Goal: Find specific page/section: Find specific page/section

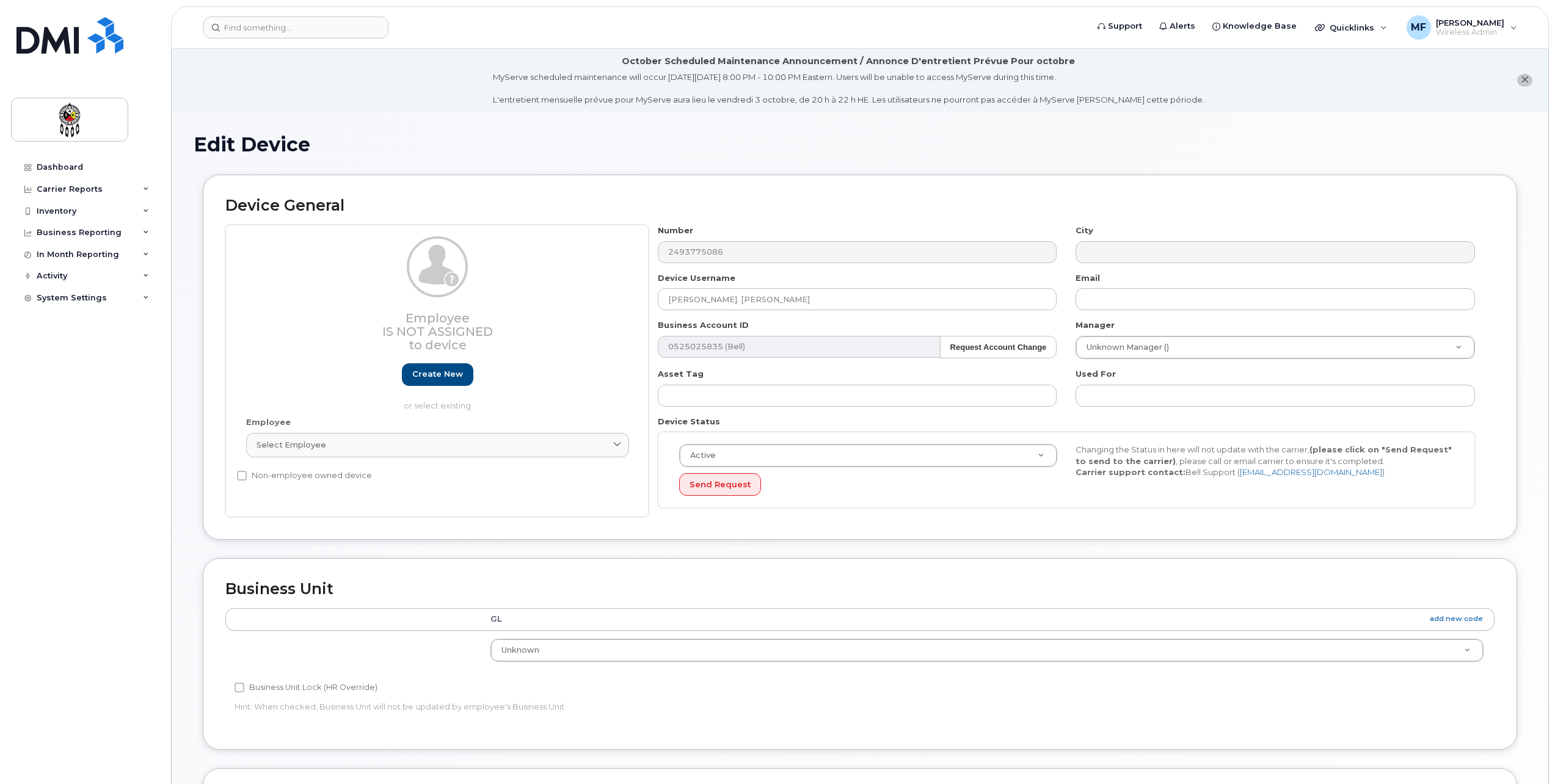
select select "651562"
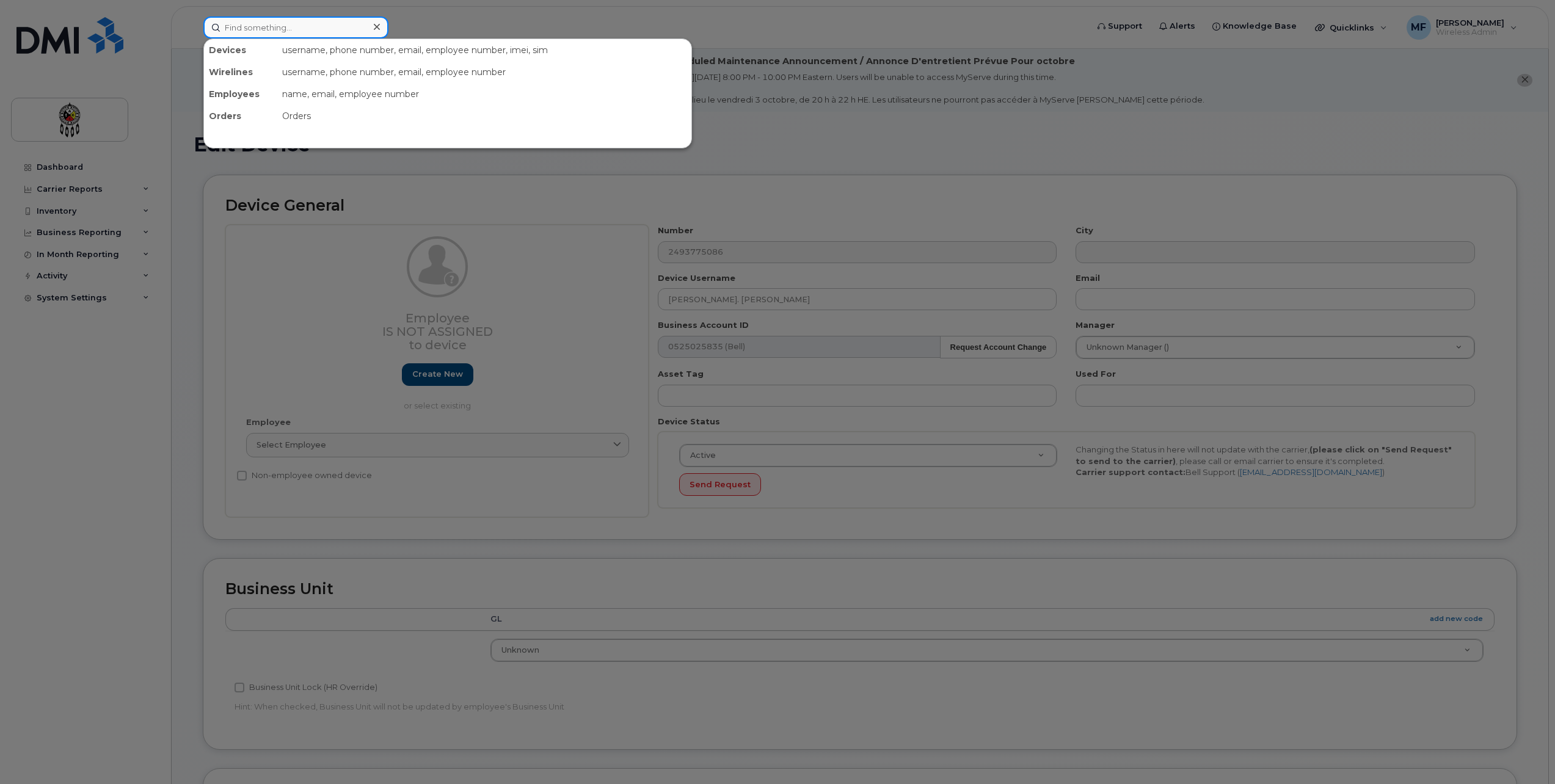
click at [239, 32] on input at bounding box center [296, 27] width 185 height 22
type input "[PERSON_NAME]"
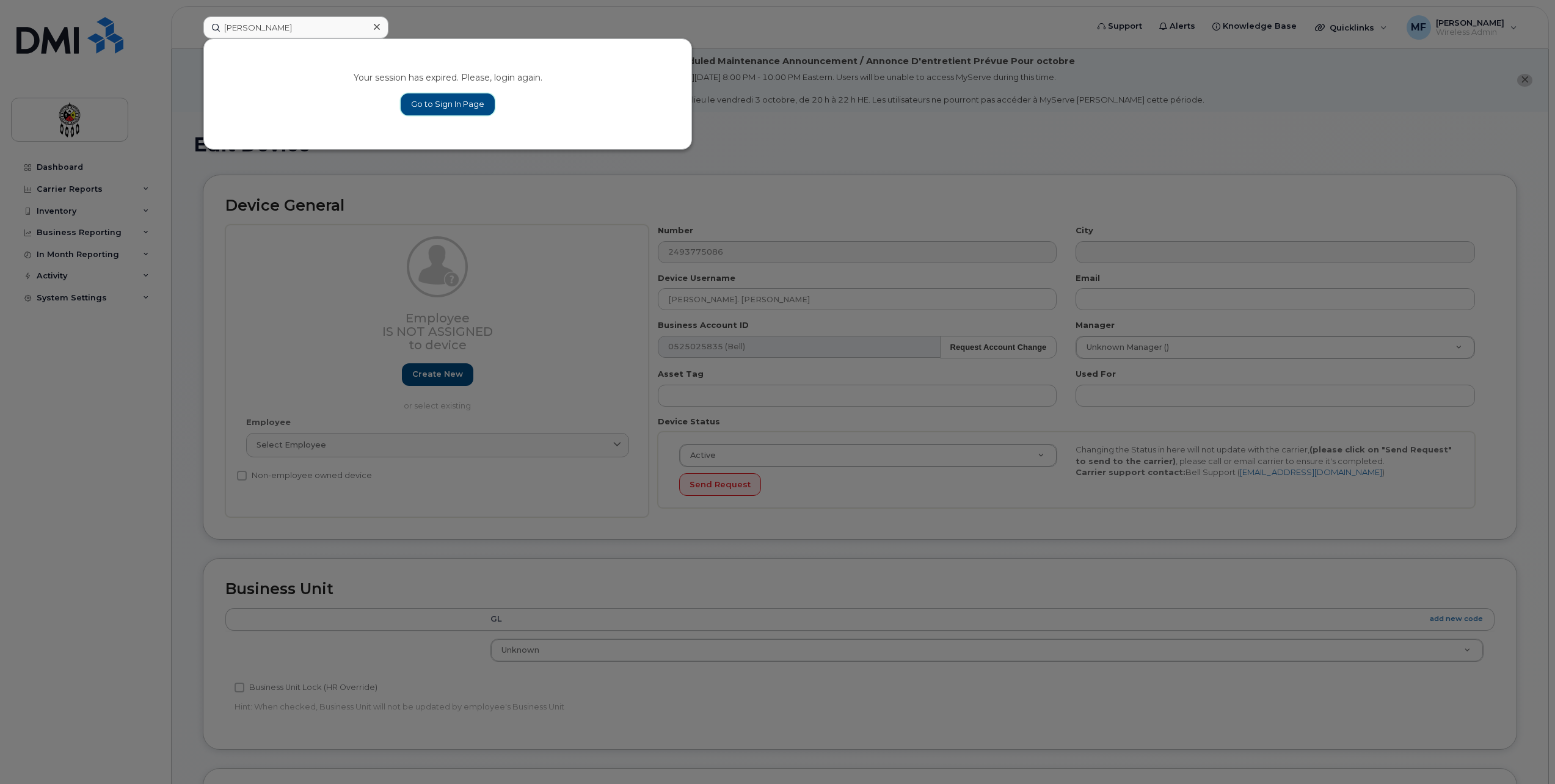
click at [424, 101] on link "Go to Sign In Page" at bounding box center [447, 104] width 94 height 22
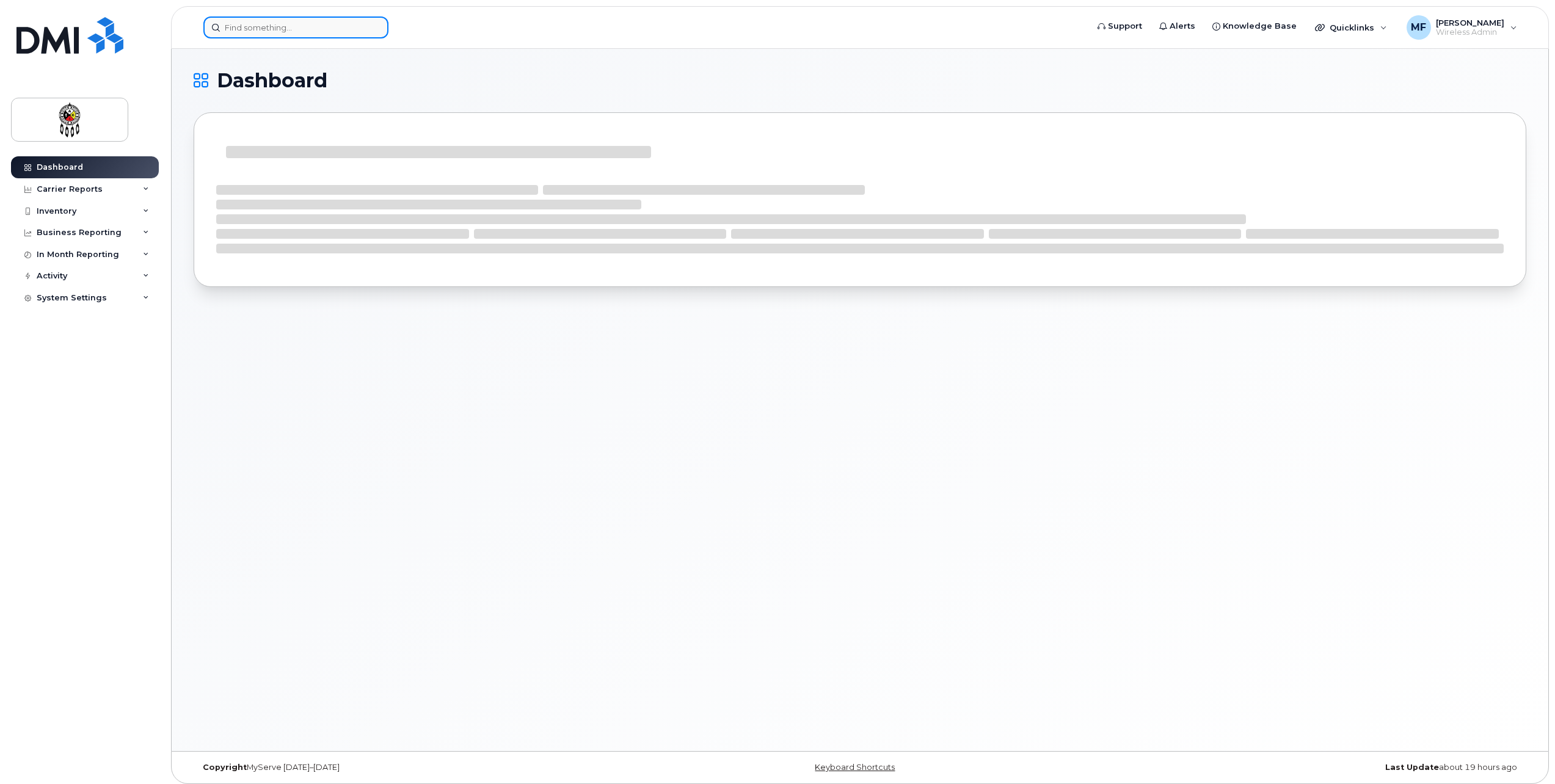
click at [306, 23] on input at bounding box center [296, 27] width 185 height 22
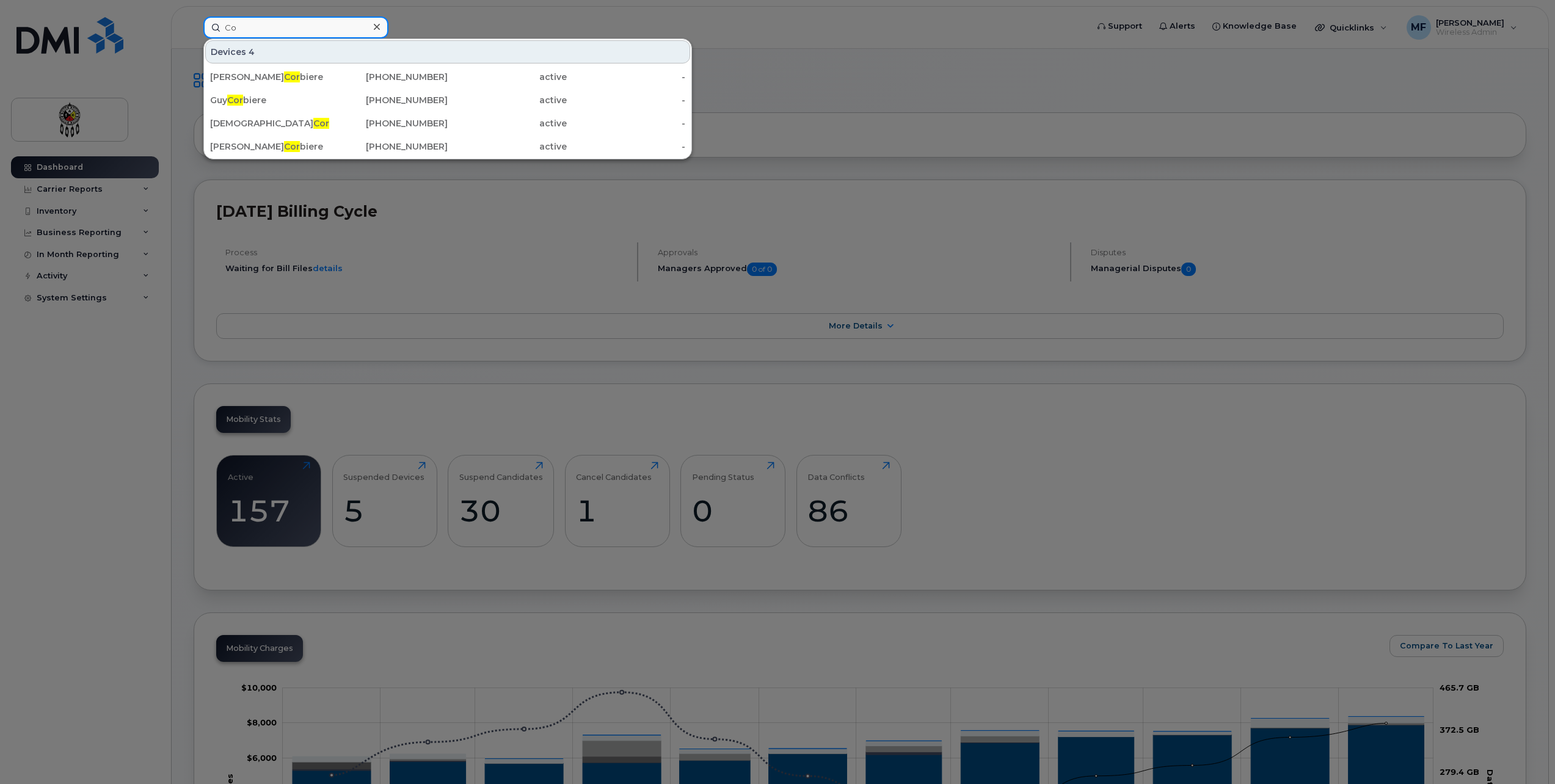
type input "C"
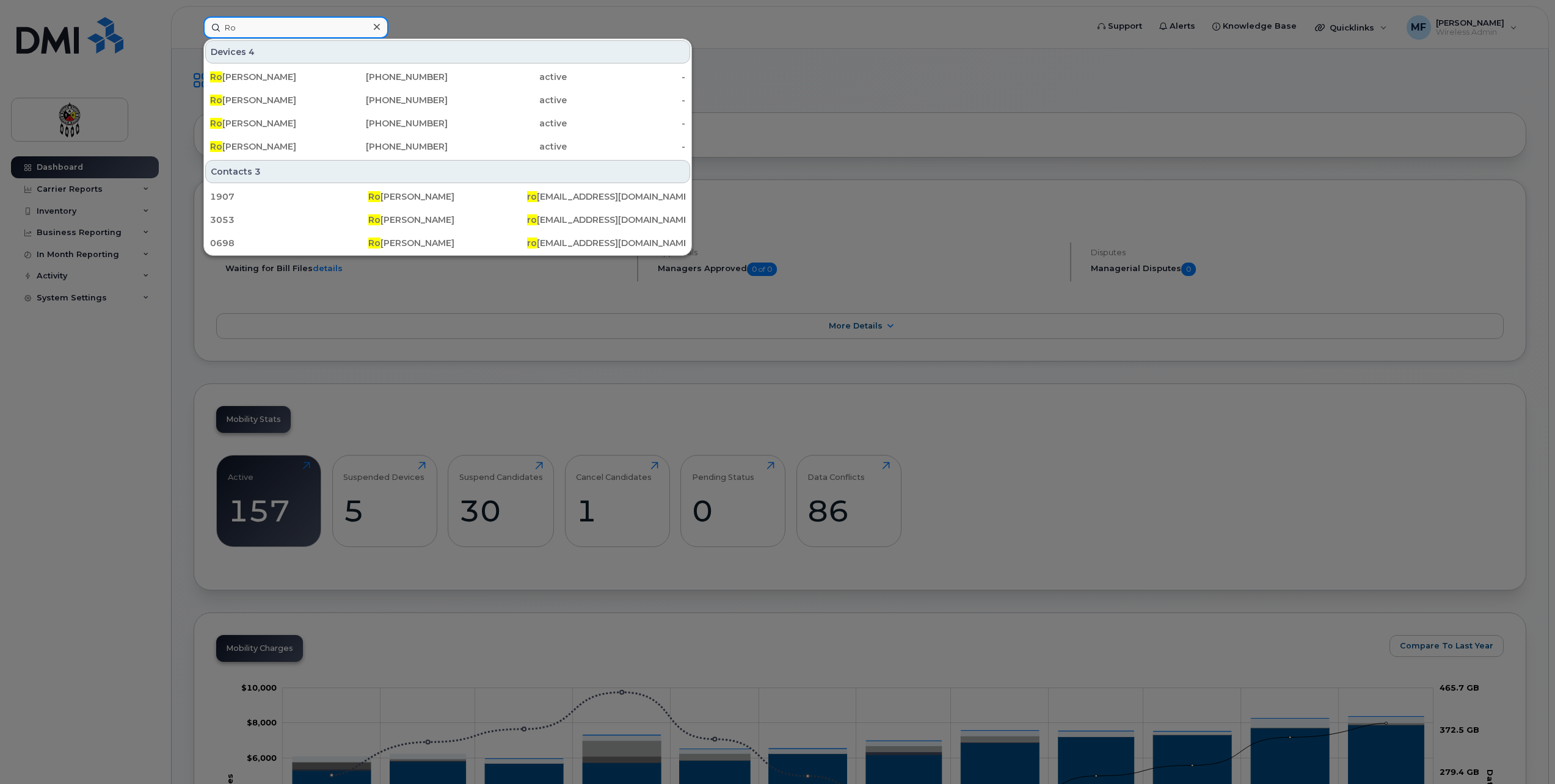
type input "R"
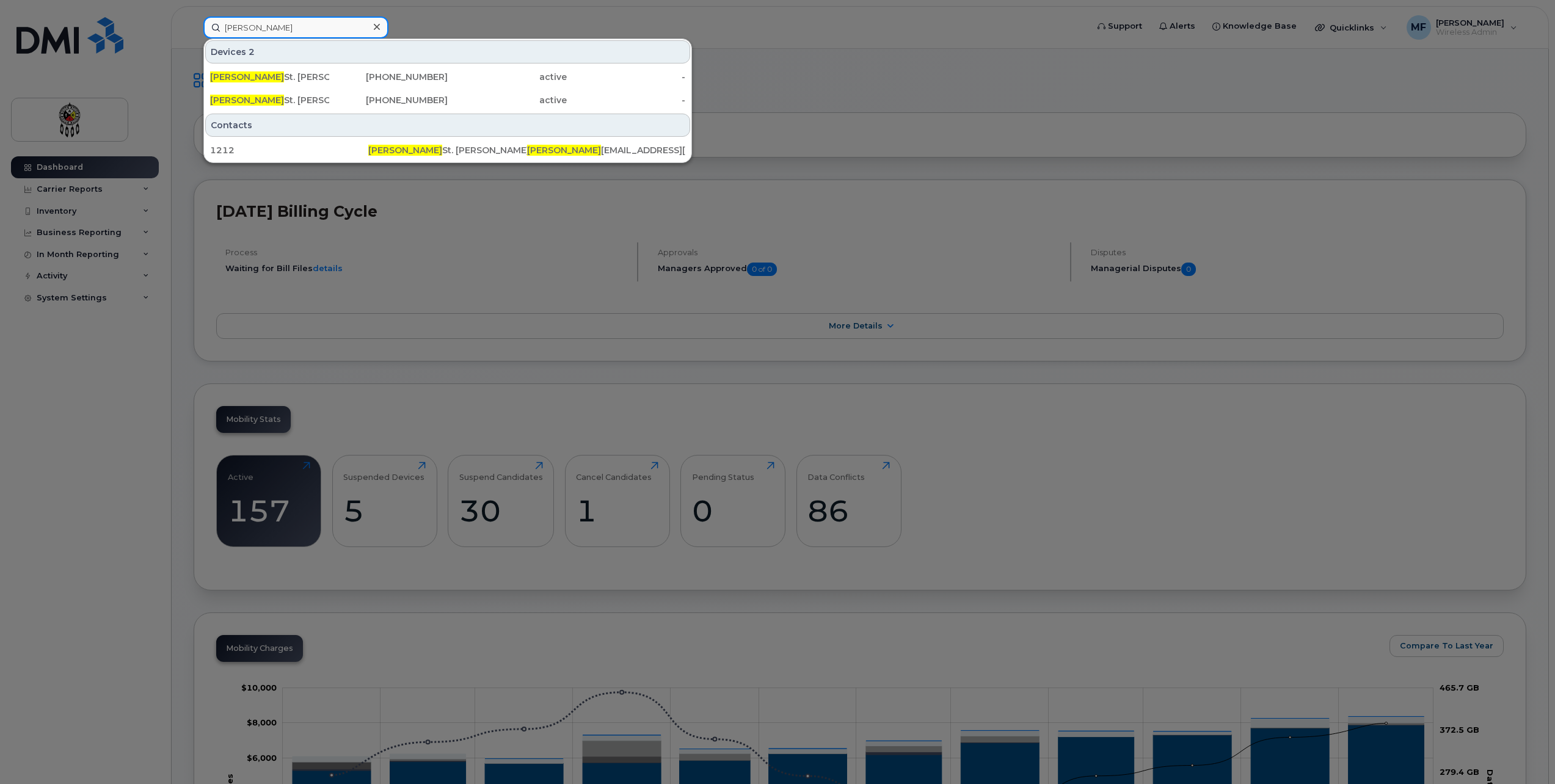
type input "Patti"
